Goal: Task Accomplishment & Management: Use online tool/utility

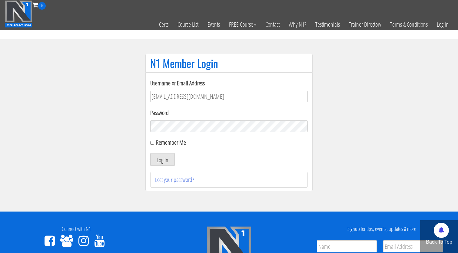
type input "gn01766500@gmail.com"
click at [162, 160] on button "Log In" at bounding box center [162, 159] width 25 height 13
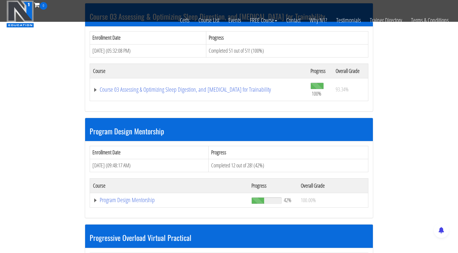
scroll to position [564, 0]
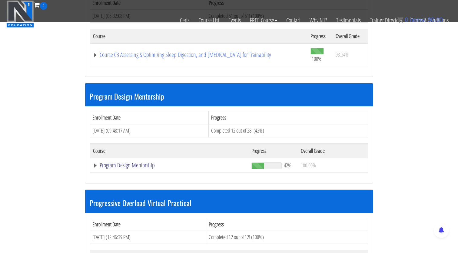
click at [138, 162] on link "Program Design Mentorship" at bounding box center [169, 165] width 152 height 6
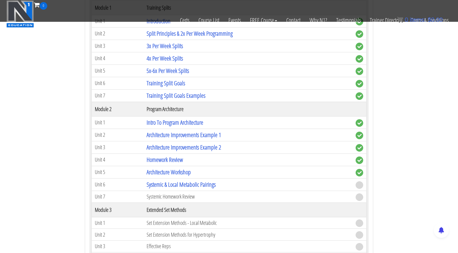
scroll to position [738, 0]
click at [190, 180] on link "Systemic & Local Metabolic Pairings" at bounding box center [181, 184] width 69 height 8
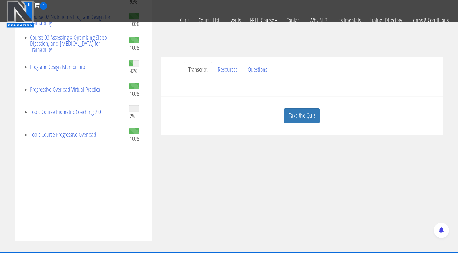
scroll to position [157, 0]
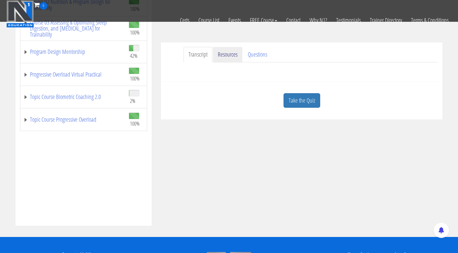
click at [231, 53] on link "Resources" at bounding box center [227, 54] width 29 height 15
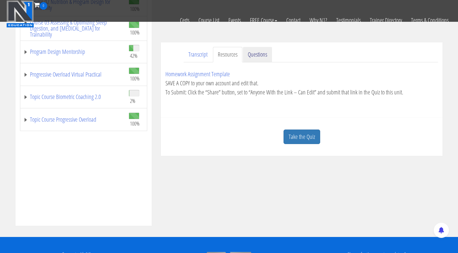
click at [256, 53] on link "Questions" at bounding box center [257, 54] width 29 height 15
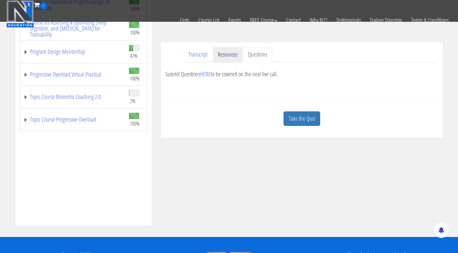
click at [228, 55] on link "Resources" at bounding box center [227, 54] width 29 height 15
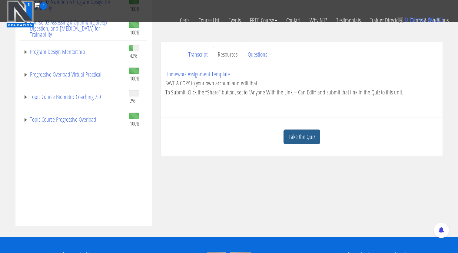
click at [298, 140] on link "Take the Quiz" at bounding box center [301, 137] width 37 height 15
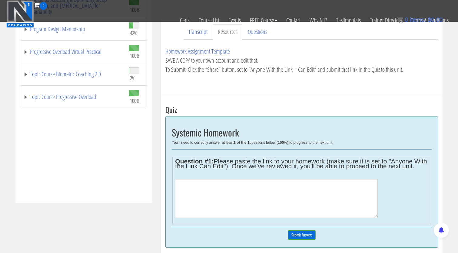
scroll to position [197, 0]
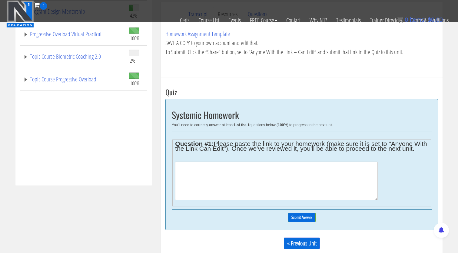
click at [233, 195] on textarea at bounding box center [276, 181] width 202 height 39
paste textarea "https://docs.google.com/spreadsheets/d/1Xih5c-ZpRJo7sWYki4ggGCd3DlXcyLWFmRQ2oyg…"
type textarea "https://docs.google.com/spreadsheets/d/1Xih5c-ZpRJo7sWYki4ggGCd3DlXcyLWFmRQ2oyg…"
click at [296, 222] on input "Submit Answers" at bounding box center [302, 217] width 28 height 9
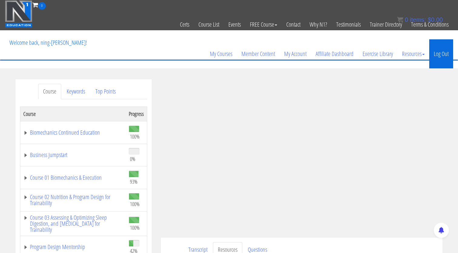
click at [440, 57] on link "Log Out" at bounding box center [441, 53] width 24 height 29
